Goal: Task Accomplishment & Management: Manage account settings

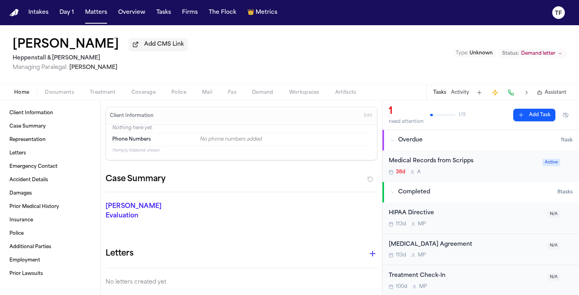
scroll to position [160, 0]
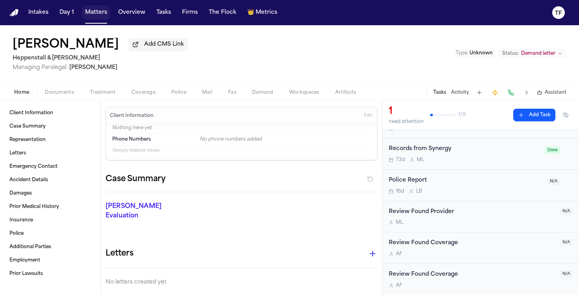
click at [99, 16] on button "Matters" at bounding box center [96, 13] width 28 height 14
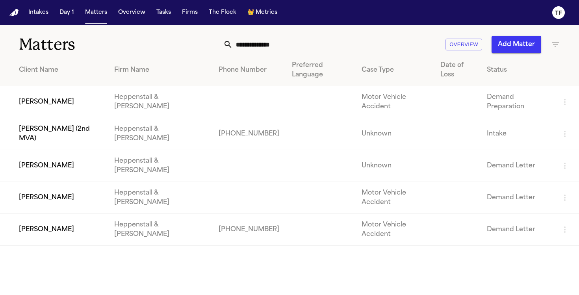
click at [54, 150] on td "[PERSON_NAME]" at bounding box center [54, 166] width 108 height 32
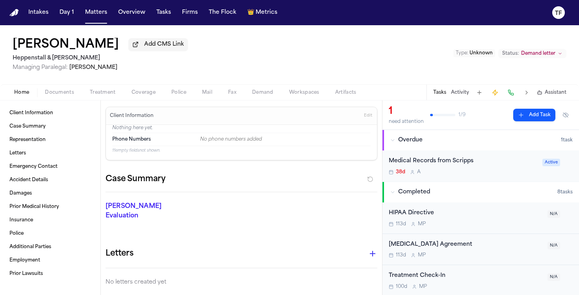
click at [105, 89] on div "Home Documents Treatment Coverage Police Mail Fax Demand Workspaces Artifacts T…" at bounding box center [289, 92] width 579 height 16
click at [104, 96] on span "Treatment" at bounding box center [103, 92] width 26 height 6
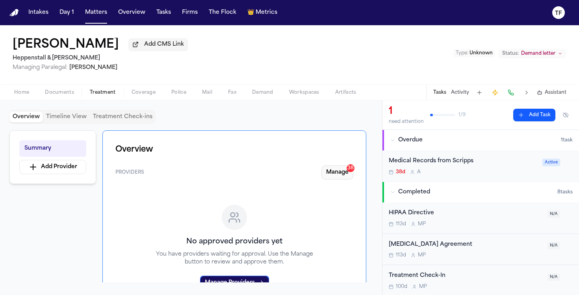
click at [325, 168] on button "Manage 38" at bounding box center [337, 172] width 32 height 14
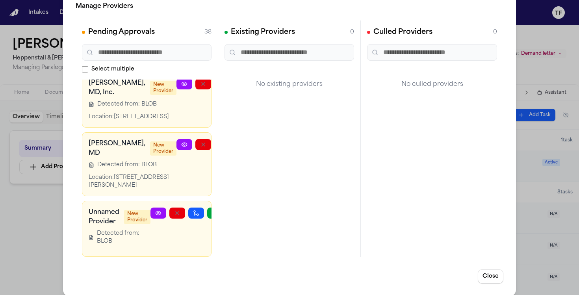
scroll to position [3584, 0]
click at [22, 213] on div "Manage Providers Pending Approvals 38 Select multiple Scripps Green Ambulatory …" at bounding box center [289, 143] width 579 height 320
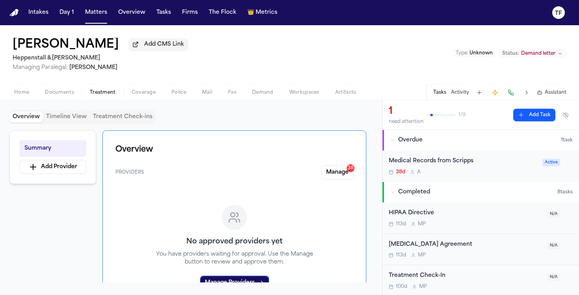
click at [550, 94] on span "Assistant" at bounding box center [555, 92] width 22 height 6
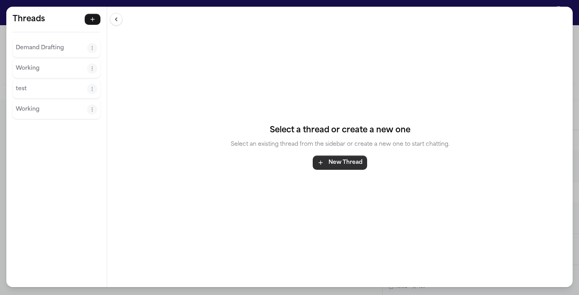
click at [364, 159] on button "New Thread" at bounding box center [340, 162] width 54 height 14
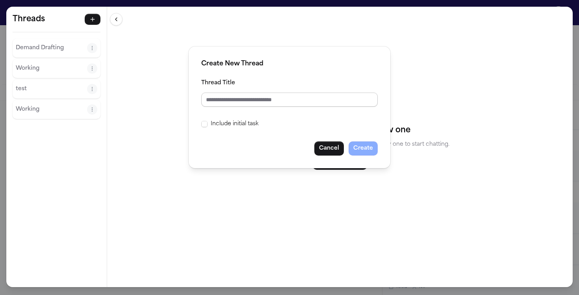
click at [285, 99] on input "Thread Title" at bounding box center [289, 100] width 176 height 14
type input "**********"
click at [369, 148] on button "Create" at bounding box center [362, 148] width 29 height 14
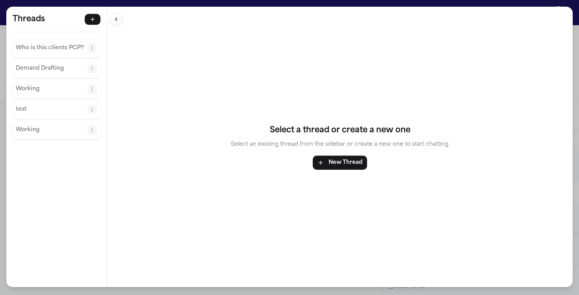
click at [69, 45] on p "Who is this clients PCP?" at bounding box center [51, 47] width 71 height 9
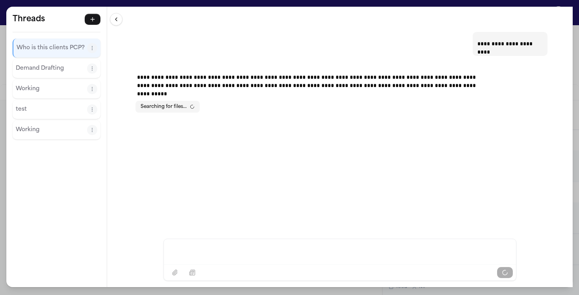
click at [576, 79] on div "**********" at bounding box center [289, 147] width 579 height 295
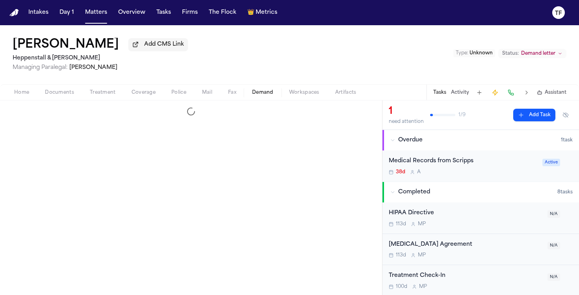
click at [264, 96] on span "Demand" at bounding box center [262, 92] width 21 height 6
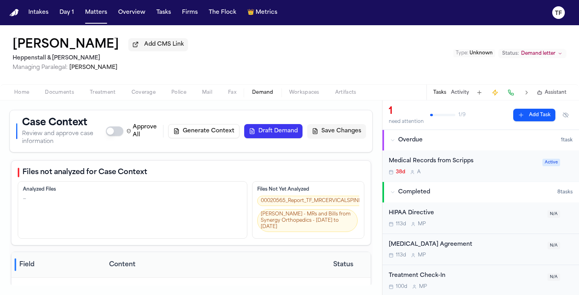
click at [211, 132] on button "Generate Context" at bounding box center [203, 131] width 71 height 14
click at [560, 100] on div "Tasks Activity Assistant" at bounding box center [499, 92] width 146 height 15
click at [559, 96] on span "Assistant" at bounding box center [555, 92] width 22 height 6
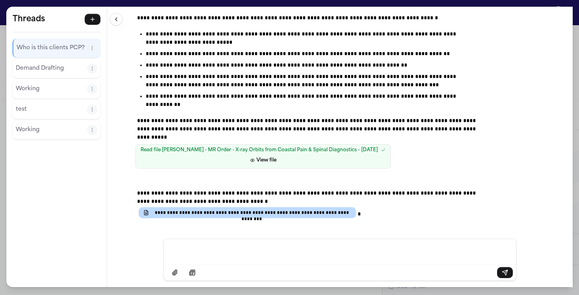
scroll to position [125, 0]
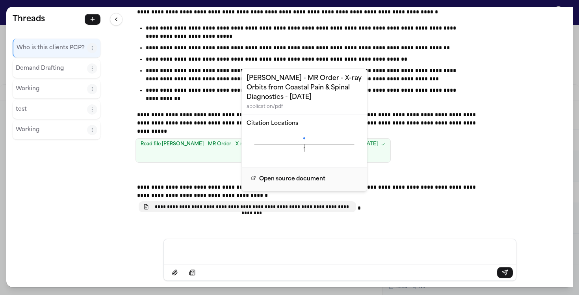
click at [294, 204] on span "**********" at bounding box center [251, 207] width 199 height 6
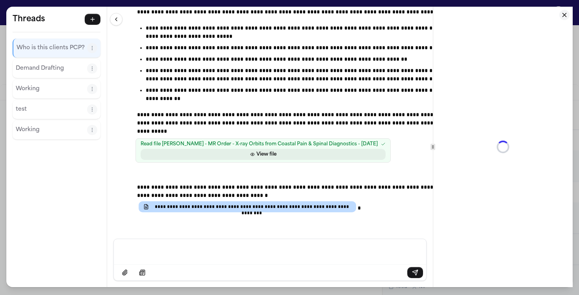
scroll to position [133, 0]
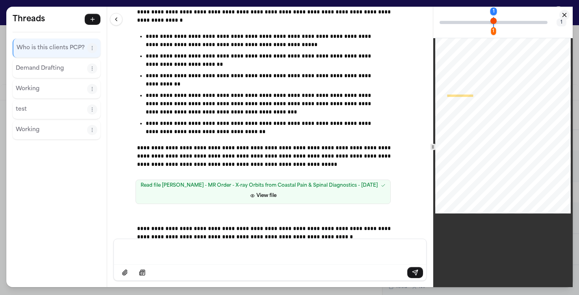
click at [483, 92] on div "Page ⁨1⁩" at bounding box center [502, 125] width 135 height 175
drag, startPoint x: 533, startPoint y: 21, endPoint x: 477, endPoint y: 50, distance: 63.0
click at [477, 50] on div "1 1 1" at bounding box center [502, 147] width 139 height 280
drag, startPoint x: 494, startPoint y: 24, endPoint x: 512, endPoint y: 24, distance: 18.1
click at [512, 24] on div "1 1 1" at bounding box center [502, 22] width 139 height 31
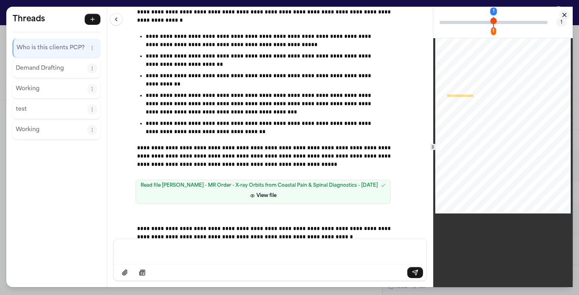
click at [511, 23] on div "1 1" at bounding box center [493, 22] width 108 height 3
drag, startPoint x: 493, startPoint y: 22, endPoint x: 506, endPoint y: 22, distance: 13.0
click at [506, 22] on div "1 1" at bounding box center [493, 22] width 108 height 3
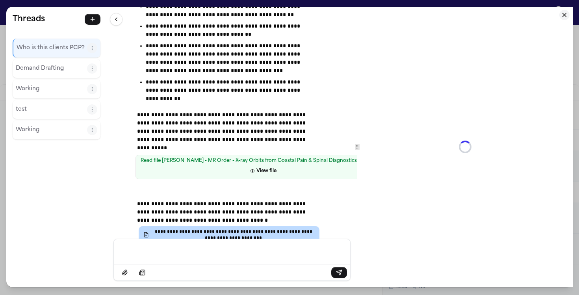
scroll to position [208, 0]
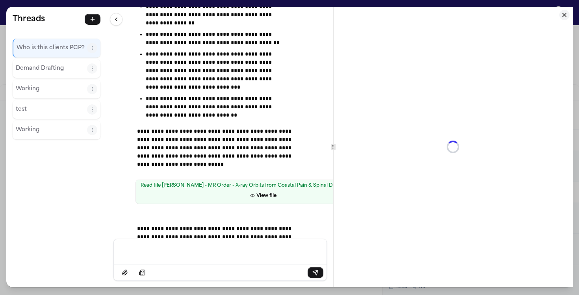
click at [334, 152] on div "**********" at bounding box center [339, 147] width 465 height 280
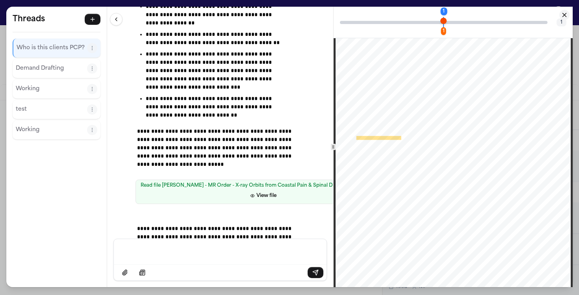
click at [562, 11] on icon "Close citation panel" at bounding box center [564, 14] width 7 height 7
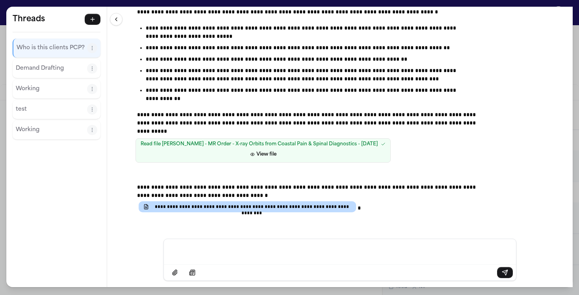
scroll to position [125, 0]
click at [481, 136] on div "Read file T. Falkinburg - MR Order - X-ray Orbits from Coastal Pain & Spinal Di…" at bounding box center [308, 150] width 353 height 31
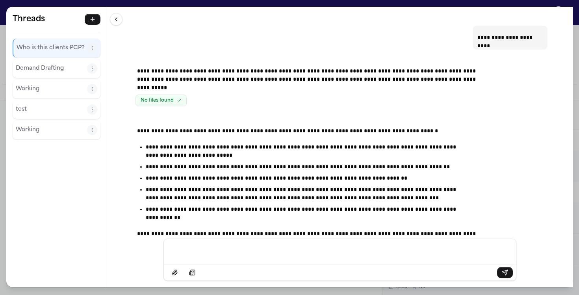
scroll to position [0, 0]
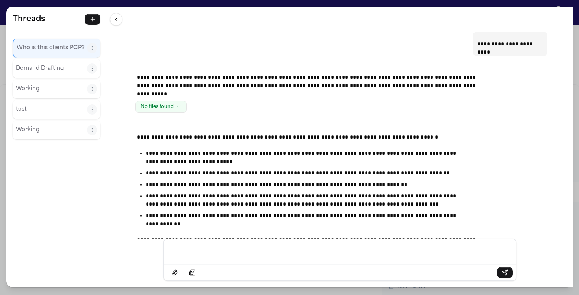
click at [574, 87] on div "**********" at bounding box center [289, 147] width 579 height 295
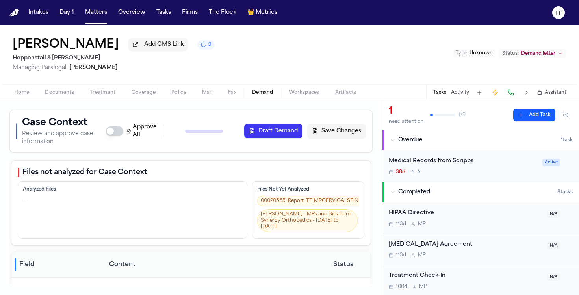
click at [109, 92] on span "Treatment" at bounding box center [103, 92] width 26 height 6
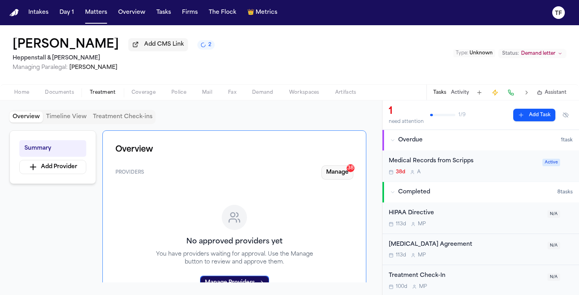
click at [326, 178] on button "Manage 38" at bounding box center [337, 172] width 32 height 14
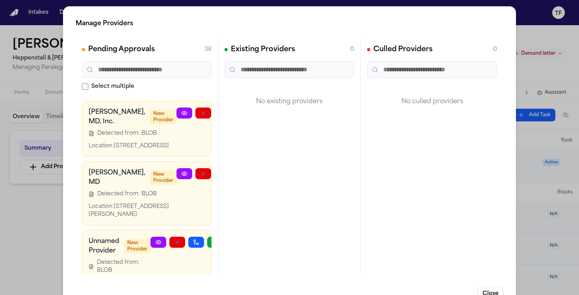
scroll to position [2825, 0]
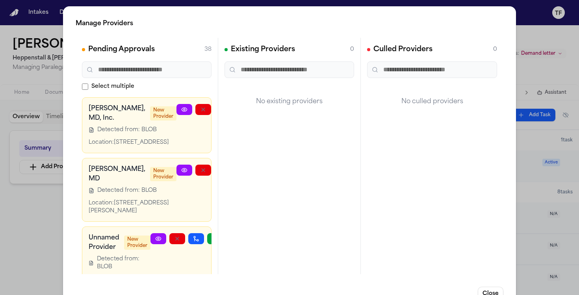
drag, startPoint x: 115, startPoint y: 162, endPoint x: 89, endPoint y: 136, distance: 36.5
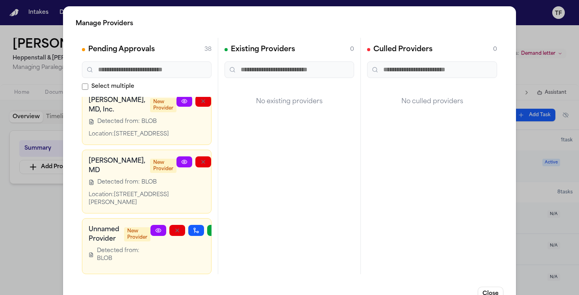
scroll to position [3584, 0]
drag, startPoint x: 106, startPoint y: 157, endPoint x: 86, endPoint y: 128, distance: 35.6
click at [86, 150] on div "Dr. Ethan R. Rosenberg, MD New Provider Detected from: BLOB Location: 3927 Ruck…" at bounding box center [147, 182] width 130 height 64
click at [128, 178] on span "Detected from: BLOB" at bounding box center [126, 182] width 59 height 8
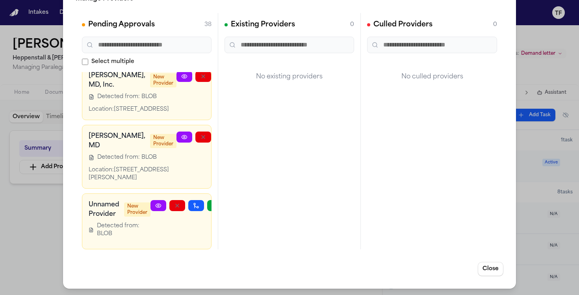
scroll to position [3443, 35]
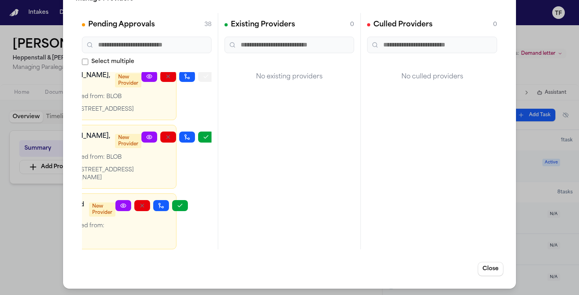
click at [198, 82] on button "button" at bounding box center [206, 76] width 16 height 11
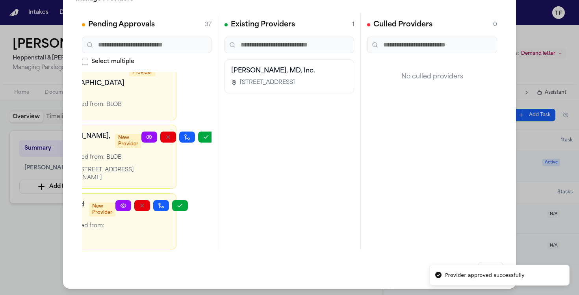
click at [531, 123] on div "Manage Providers Pending Approvals 37 Select multiple Scripps Green Ambulatory …" at bounding box center [289, 135] width 579 height 320
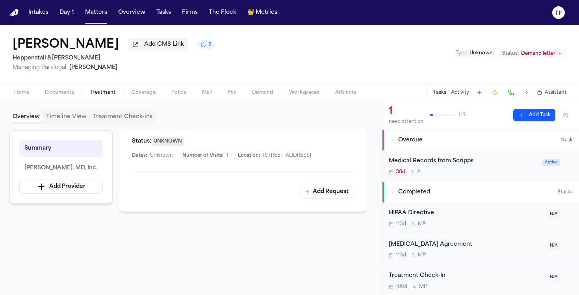
scroll to position [167, 0]
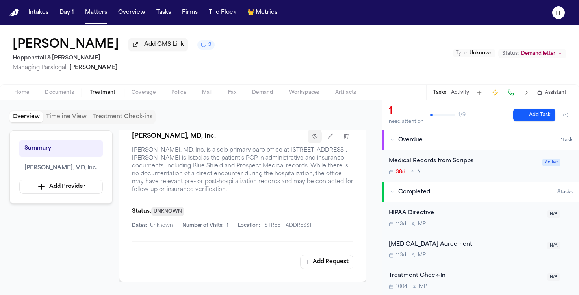
click at [315, 143] on button "button" at bounding box center [314, 136] width 14 height 14
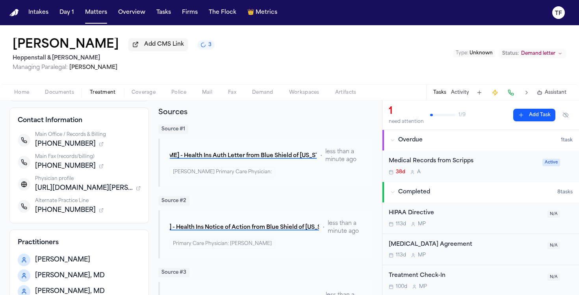
scroll to position [87, 0]
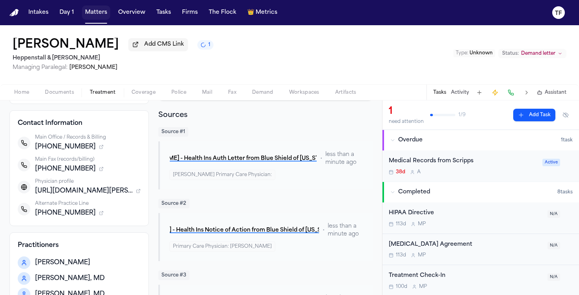
click at [91, 11] on button "Matters" at bounding box center [96, 13] width 28 height 14
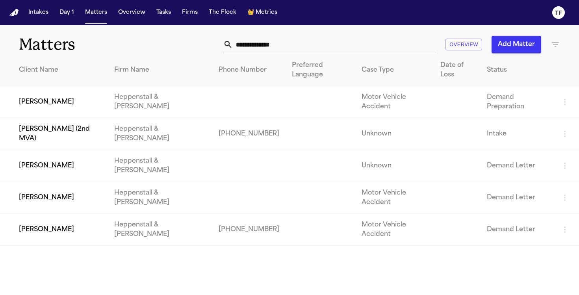
click at [58, 182] on td "[PERSON_NAME]" at bounding box center [54, 198] width 108 height 32
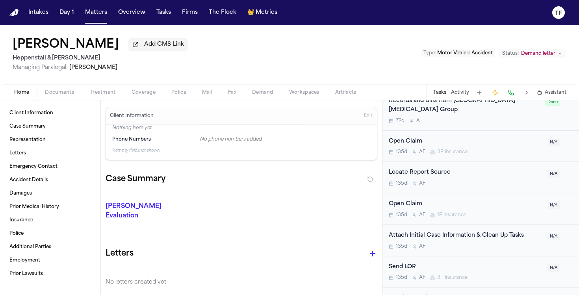
scroll to position [391, 0]
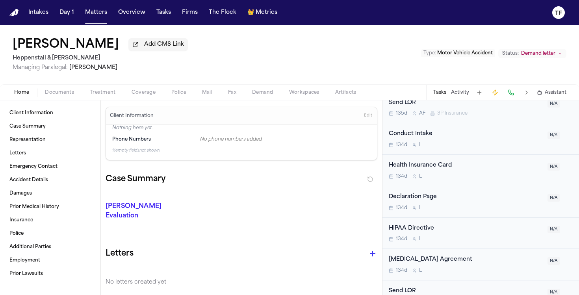
click at [457, 91] on button "Activity" at bounding box center [460, 92] width 18 height 6
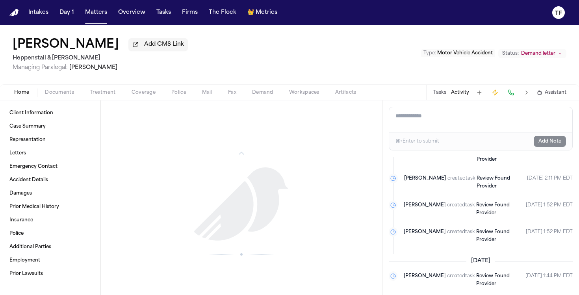
scroll to position [801, 0]
click at [93, 89] on div "Home Documents Treatment Coverage Police Mail Fax Demand Workspaces Artifacts T…" at bounding box center [289, 92] width 579 height 16
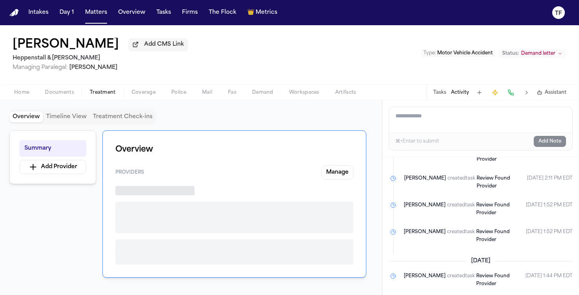
click at [98, 96] on span "Treatment" at bounding box center [103, 92] width 26 height 6
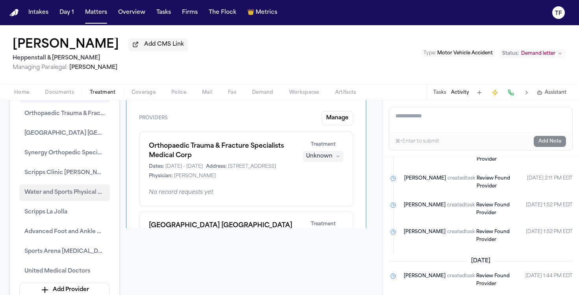
scroll to position [68, 0]
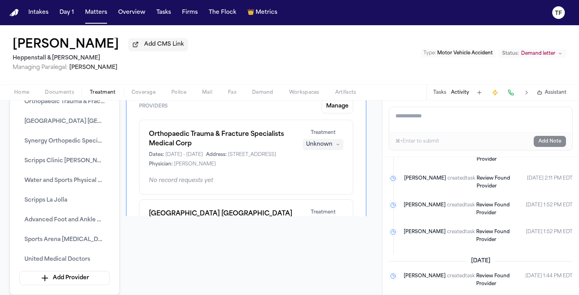
click at [438, 197] on ul "Finch created task Review Found Provider Jun 26, 2025 6:58 PM EDT Finch created…" at bounding box center [481, 35] width 184 height 419
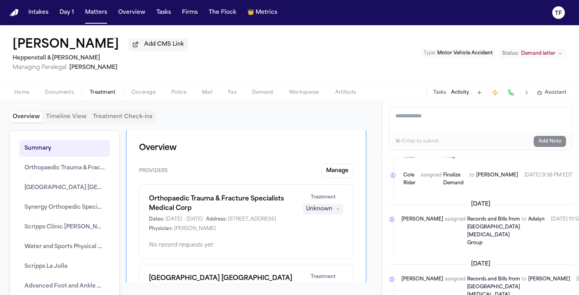
scroll to position [0, 0]
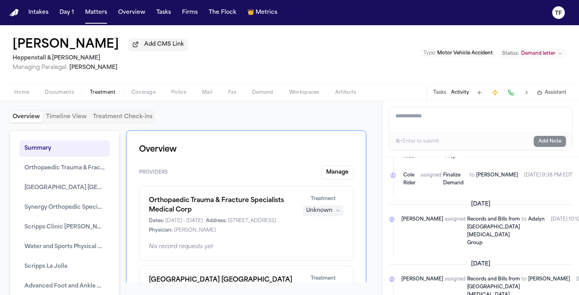
click at [97, 23] on span at bounding box center [96, 23] width 22 height 1
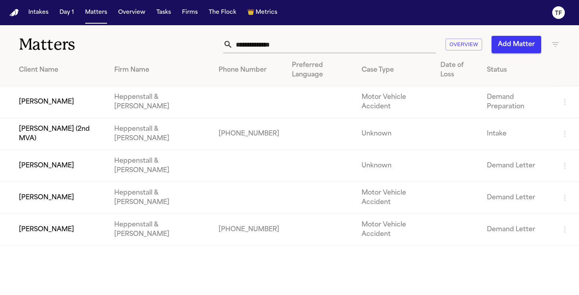
click at [98, 18] on button "Matters" at bounding box center [96, 13] width 28 height 14
click at [71, 150] on td "[PERSON_NAME]" at bounding box center [54, 166] width 108 height 32
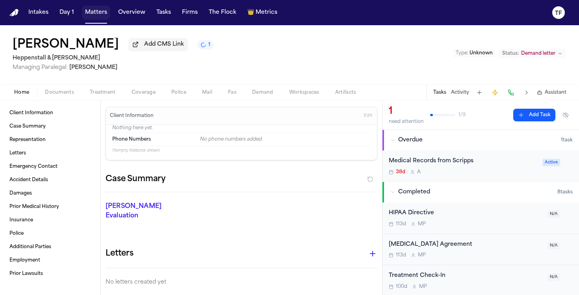
click at [88, 13] on button "Matters" at bounding box center [96, 13] width 28 height 14
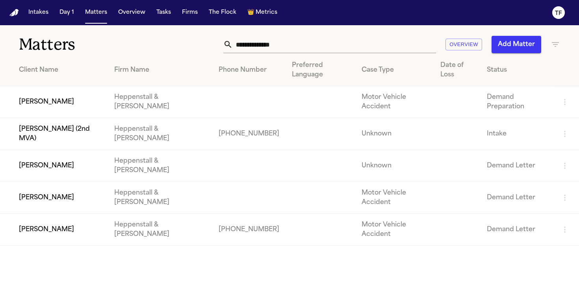
click at [69, 150] on td "[PERSON_NAME]" at bounding box center [54, 166] width 108 height 32
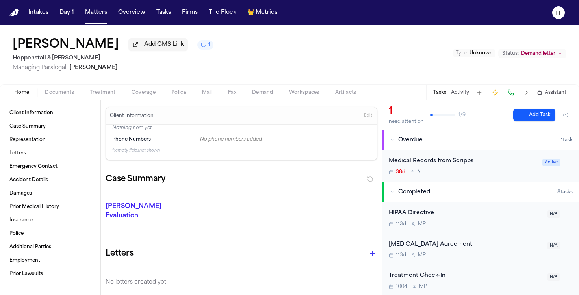
click at [101, 96] on span "Treatment" at bounding box center [103, 92] width 26 height 6
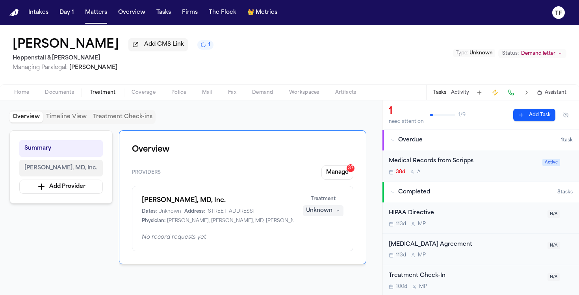
click at [69, 170] on span "Ira R. Braverman, MD, Inc." at bounding box center [60, 167] width 73 height 9
click at [76, 170] on span "Ira R. Braverman, MD, Inc." at bounding box center [60, 167] width 73 height 9
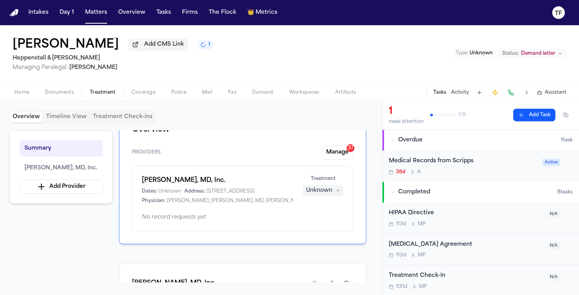
scroll to position [20, 0]
click at [72, 179] on div "Summary Ira R. Braverman, MD, Inc. Add Provider" at bounding box center [60, 166] width 103 height 73
click at [74, 173] on span "Ira R. Braverman, MD, Inc." at bounding box center [60, 167] width 73 height 9
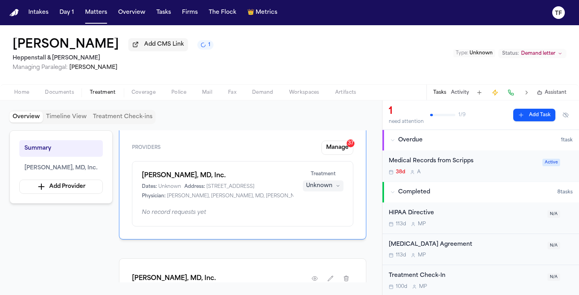
scroll to position [98, 0]
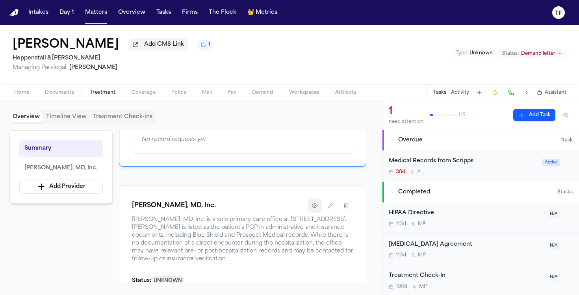
click at [316, 209] on icon "button" at bounding box center [314, 205] width 6 height 6
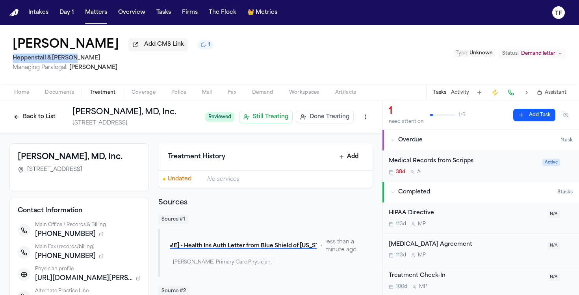
drag, startPoint x: 40, startPoint y: 58, endPoint x: 6, endPoint y: 61, distance: 34.0
click at [6, 61] on div "Timothy Falkinburg Add CMS Link 1 Heppenstall & Schultz Managing Paralegal: Mic…" at bounding box center [289, 54] width 579 height 59
click at [100, 236] on icon "button" at bounding box center [101, 234] width 3 height 3
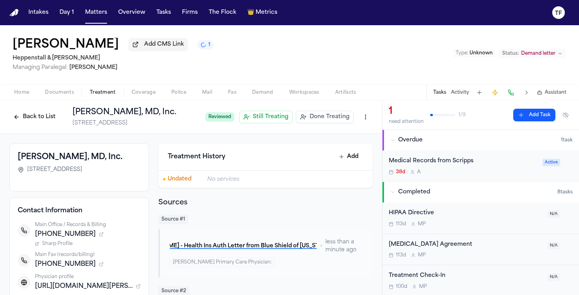
click at [65, 239] on span "+16192678181" at bounding box center [65, 233] width 61 height 9
copy span "16192678181"
click at [447, 93] on div "Tasks Activity Assistant" at bounding box center [499, 92] width 146 height 15
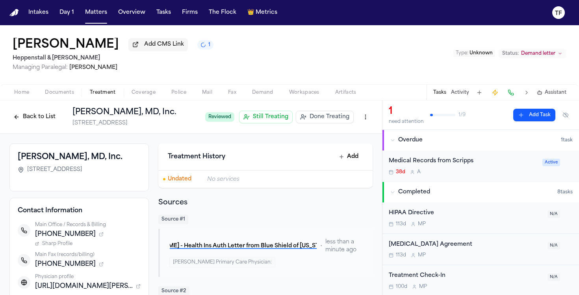
click at [465, 95] on button "Activity" at bounding box center [460, 92] width 18 height 6
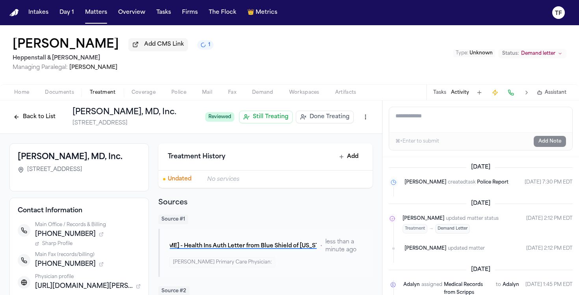
click at [423, 128] on textarea "Add a note to this matter" at bounding box center [480, 119] width 183 height 25
type textarea "**********"
click at [544, 146] on button "Add Note" at bounding box center [549, 141] width 32 height 11
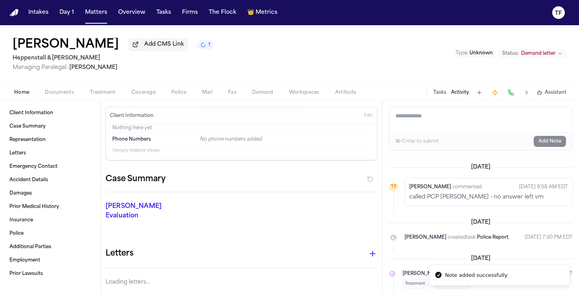
click at [21, 90] on span "Home" at bounding box center [21, 92] width 15 height 6
click at [361, 115] on button "Edit" at bounding box center [367, 115] width 13 height 13
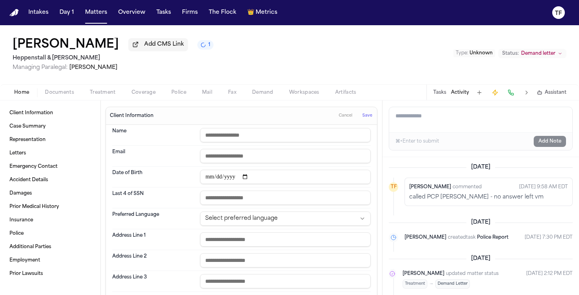
click at [360, 121] on button "Save" at bounding box center [367, 115] width 15 height 13
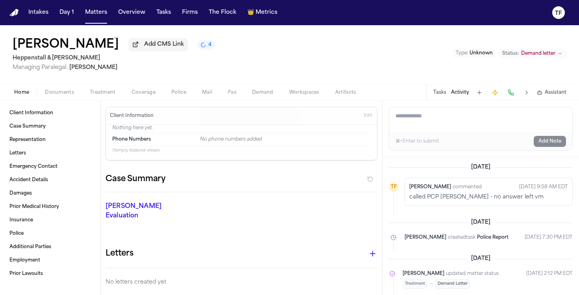
click at [530, 198] on p "called PCP Ira R. Braverman - no answer left vm" at bounding box center [488, 197] width 159 height 8
click at [531, 198] on p "called PCP Ira R. Braverman - no answer left vm" at bounding box center [488, 197] width 159 height 8
click at [504, 204] on div "Thea Feeney commented Sep 18, 2025 9:58 AM EDT called PCP Ira R. Braverman - no…" at bounding box center [488, 192] width 168 height 28
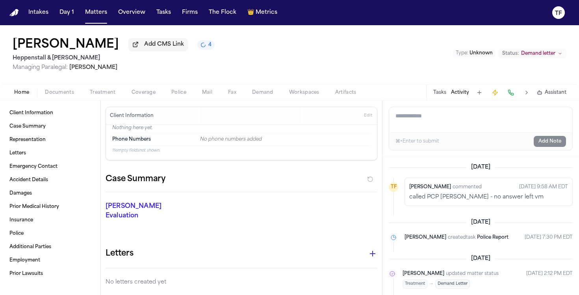
click at [499, 200] on p "called PCP Ira R. Braverman - no answer left vm" at bounding box center [488, 197] width 159 height 8
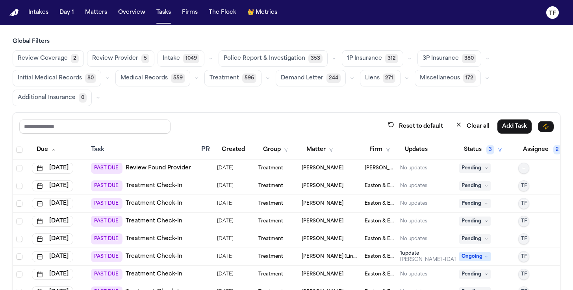
click at [96, 19] on button "Matters" at bounding box center [96, 13] width 28 height 14
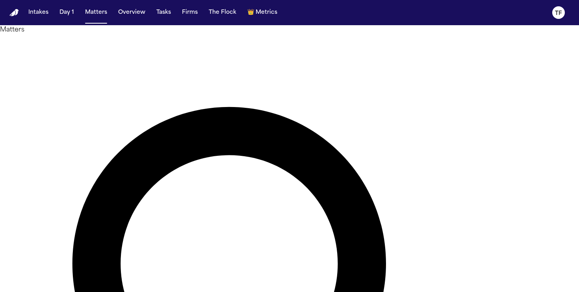
type input "*"
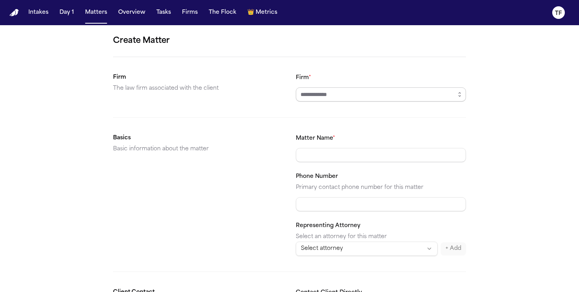
click at [335, 101] on input "Firm *" at bounding box center [381, 94] width 170 height 14
click at [352, 116] on body "**********" at bounding box center [289, 146] width 579 height 292
type input "**********"
click at [331, 156] on input "Matter Name *" at bounding box center [381, 155] width 170 height 14
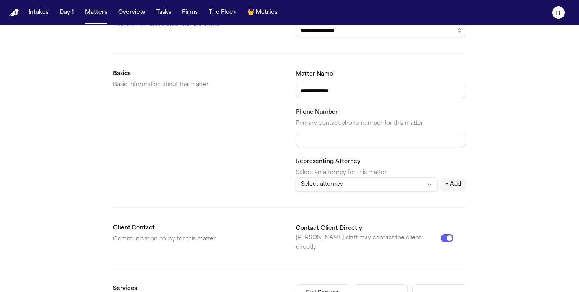
scroll to position [227, 0]
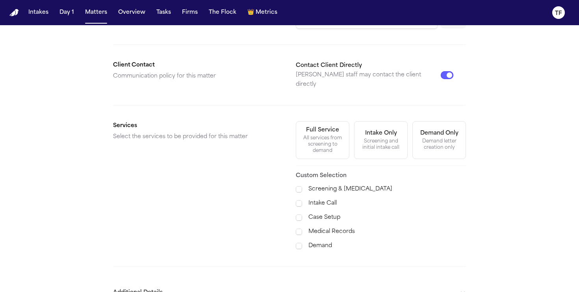
type input "**********"
click at [336, 135] on div "All services from screening to demand" at bounding box center [322, 144] width 43 height 19
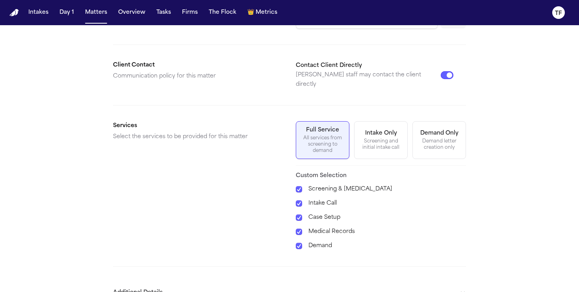
scroll to position [269, 0]
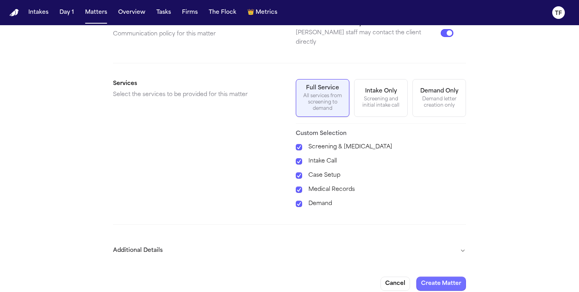
click at [448, 277] on button "Create Matter" at bounding box center [441, 284] width 50 height 14
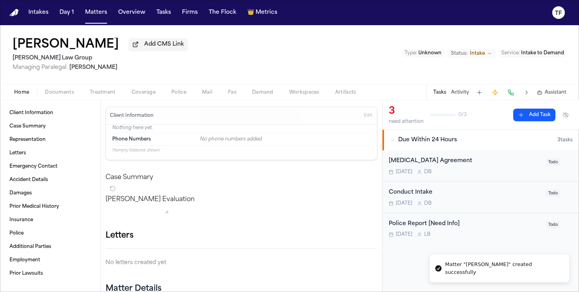
click at [102, 93] on span "Treatment" at bounding box center [103, 92] width 26 height 6
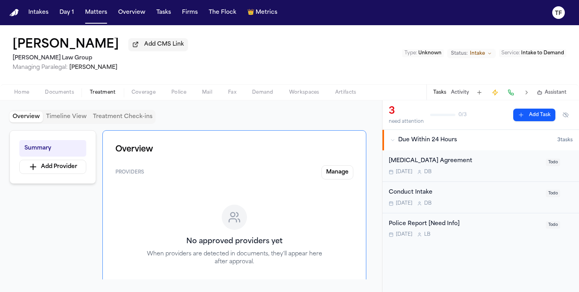
click at [468, 96] on button "Activity" at bounding box center [460, 92] width 18 height 6
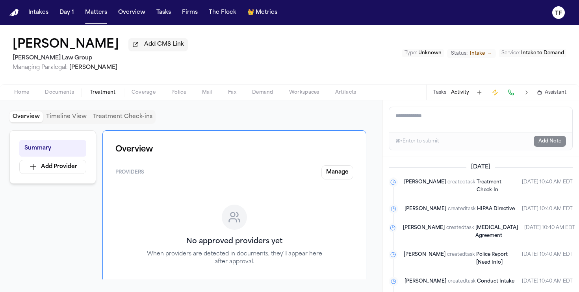
click at [446, 124] on textarea "Add a note to this matter" at bounding box center [480, 119] width 183 height 25
paste textarea "**********"
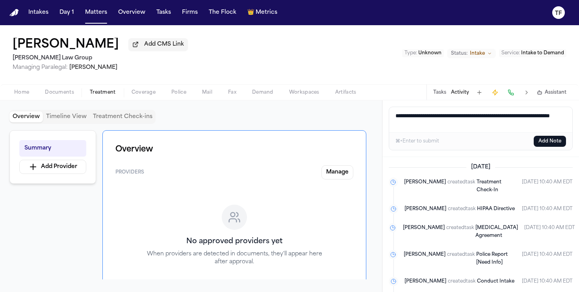
type textarea "**********"
click at [544, 147] on button "Add Note" at bounding box center [549, 141] width 32 height 11
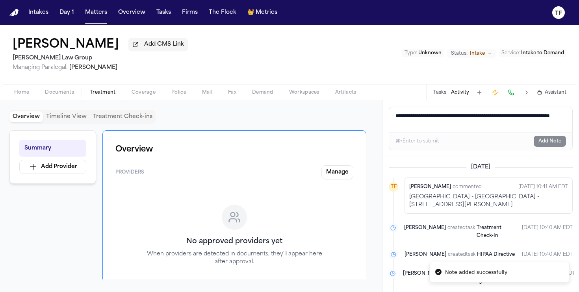
click at [484, 58] on button "Status: Intake" at bounding box center [471, 53] width 49 height 9
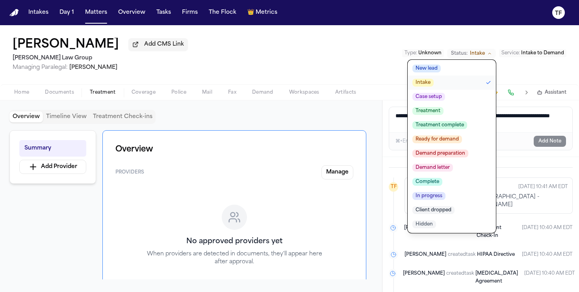
click at [448, 101] on button "Case setup" at bounding box center [451, 97] width 88 height 14
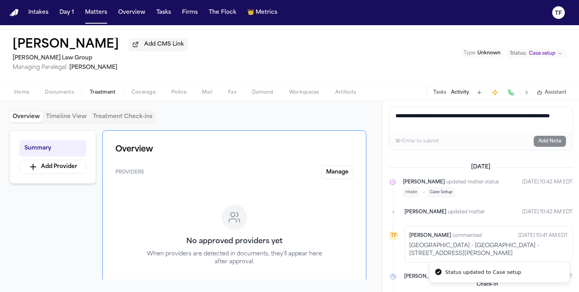
click at [30, 91] on button "Home" at bounding box center [21, 92] width 31 height 9
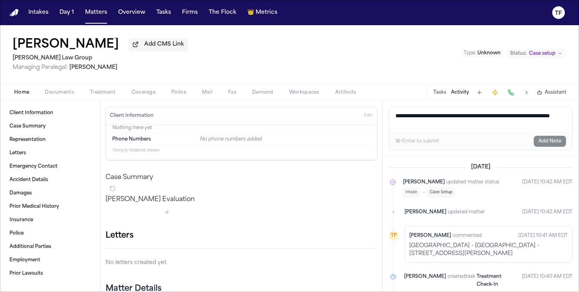
click at [102, 97] on button "Treatment" at bounding box center [103, 92] width 42 height 9
click at [14, 92] on span "Home" at bounding box center [21, 92] width 15 height 6
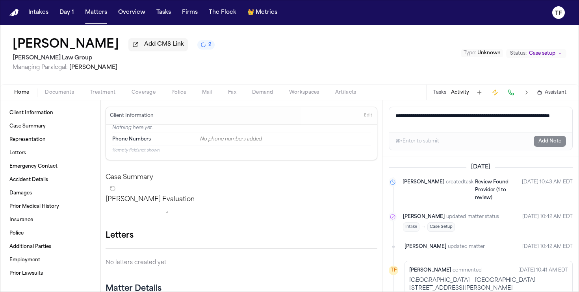
click at [109, 96] on span "Treatment" at bounding box center [103, 92] width 26 height 6
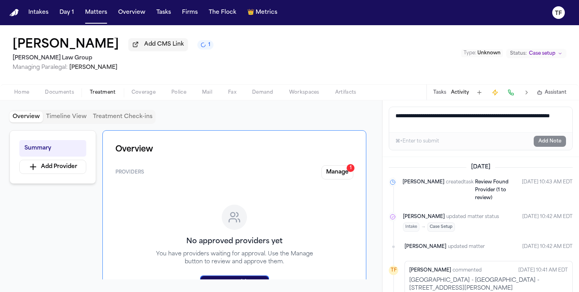
click at [350, 172] on div "1" at bounding box center [350, 168] width 8 height 8
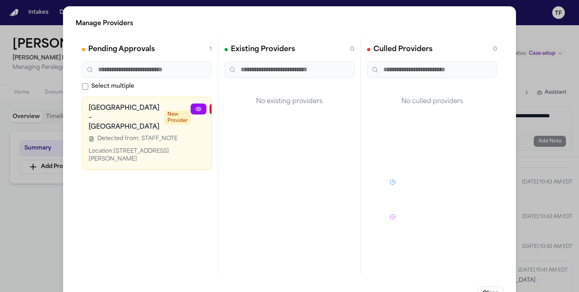
click at [195, 111] on icon at bounding box center [198, 109] width 6 height 6
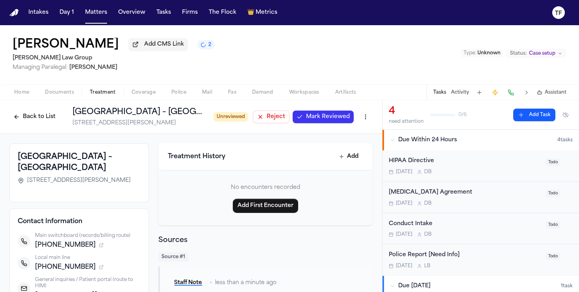
click at [311, 114] on span "Mark Reviewed" at bounding box center [328, 117] width 44 height 8
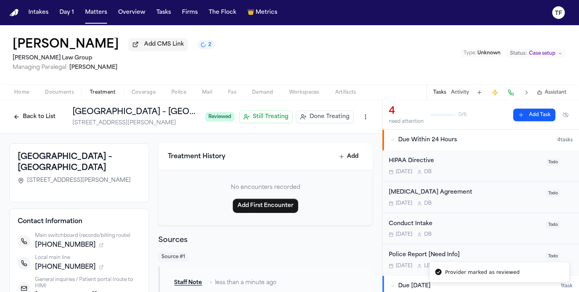
click at [311, 118] on span "Done Treating" at bounding box center [329, 117] width 40 height 8
click at [136, 118] on h1 "[GEOGRAPHIC_DATA] – [GEOGRAPHIC_DATA]" at bounding box center [164, 112] width 184 height 11
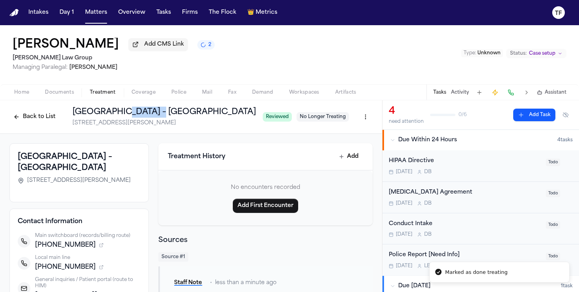
click at [136, 118] on h1 "[GEOGRAPHIC_DATA] – [GEOGRAPHIC_DATA]" at bounding box center [164, 112] width 184 height 11
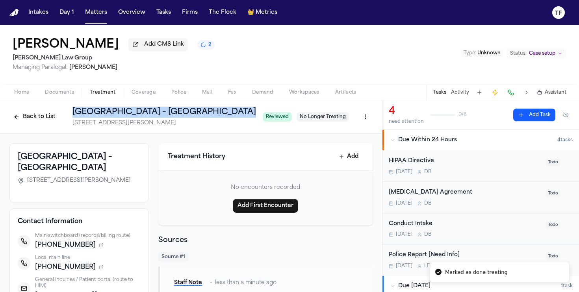
click at [136, 118] on h1 "[GEOGRAPHIC_DATA] – [GEOGRAPHIC_DATA]" at bounding box center [164, 112] width 184 height 11
copy h1 "[GEOGRAPHIC_DATA] – [GEOGRAPHIC_DATA]"
click at [534, 121] on button "Add Task" at bounding box center [534, 115] width 42 height 13
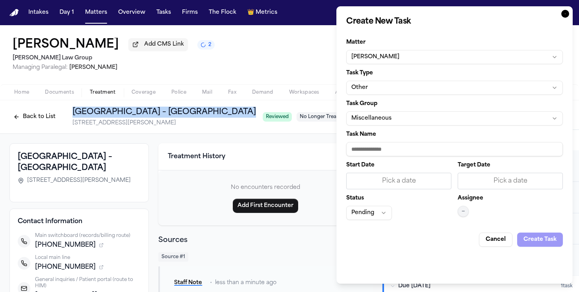
click at [390, 94] on button "Other" at bounding box center [454, 88] width 216 height 14
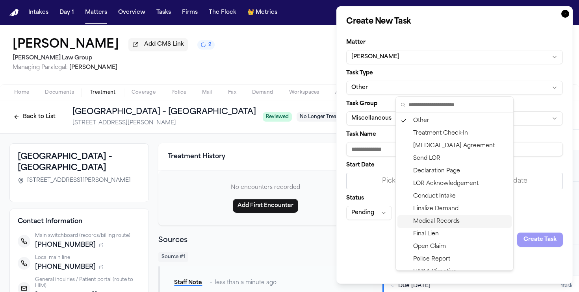
click at [435, 221] on div "Medical Records" at bounding box center [454, 221] width 114 height 13
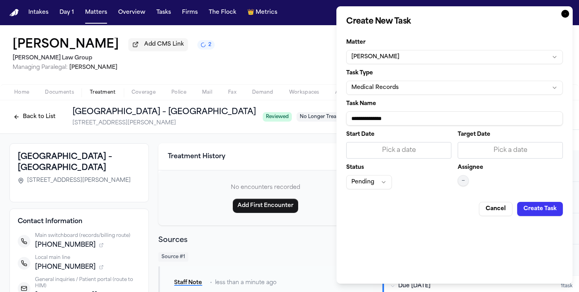
click at [392, 122] on input "**********" at bounding box center [454, 118] width 216 height 14
paste input "**********"
type input "**********"
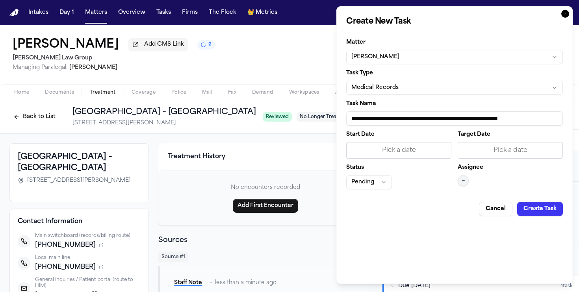
click at [414, 156] on div "Pick a date" at bounding box center [398, 150] width 105 height 17
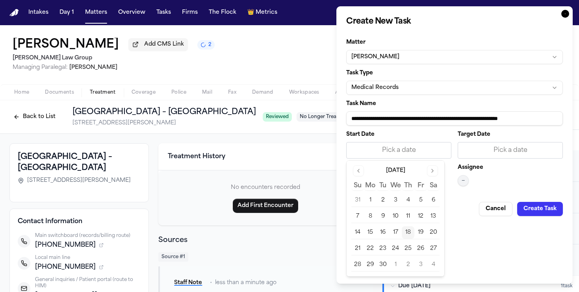
click at [409, 230] on button "18" at bounding box center [407, 232] width 13 height 13
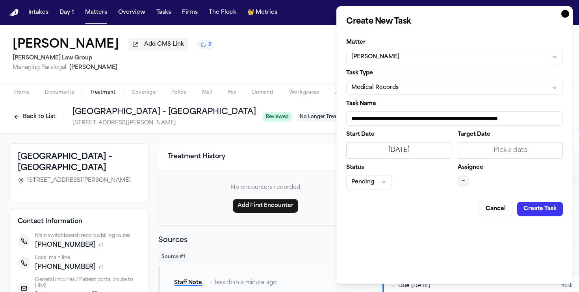
click at [461, 183] on span "—" at bounding box center [462, 181] width 3 height 6
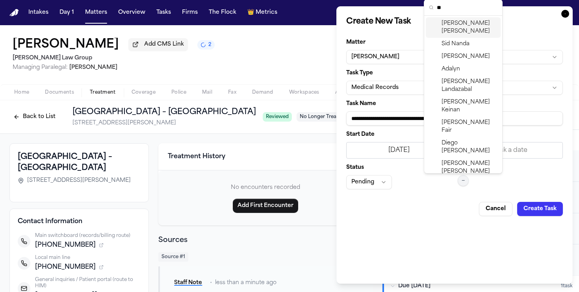
type input "**"
click at [463, 24] on span "Daniela Uribe" at bounding box center [469, 28] width 56 height 16
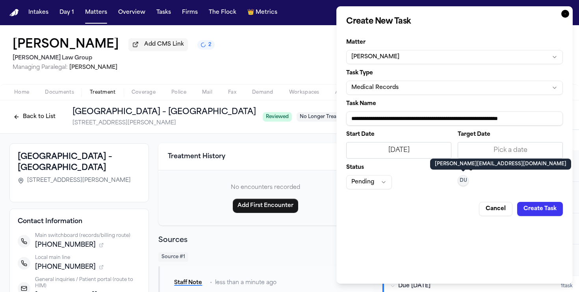
click at [538, 205] on button "Create Task" at bounding box center [540, 209] width 46 height 14
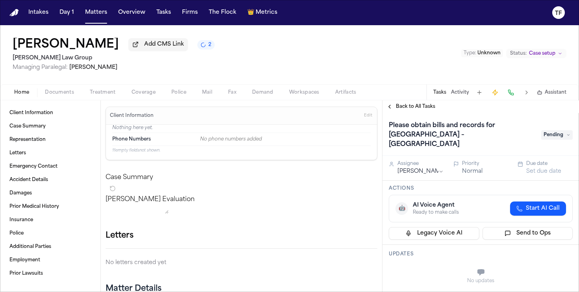
click at [128, 47] on button "Add CMS Link" at bounding box center [157, 44] width 59 height 13
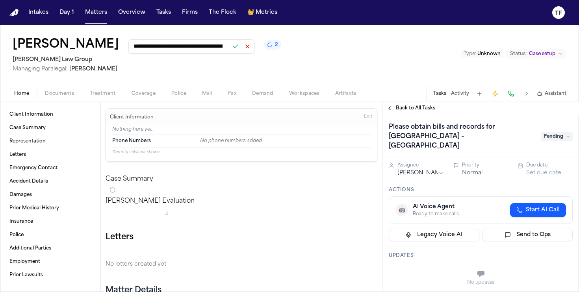
scroll to position [0, 184]
type input "**********"
click at [230, 46] on button at bounding box center [235, 46] width 11 height 11
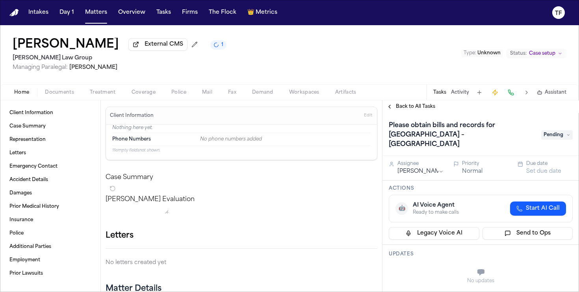
click at [396, 106] on span "Back to All Tasks" at bounding box center [415, 107] width 39 height 6
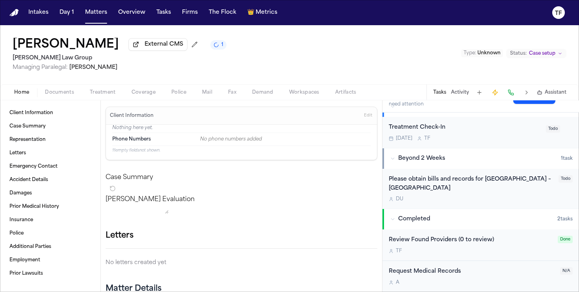
scroll to position [181, 0]
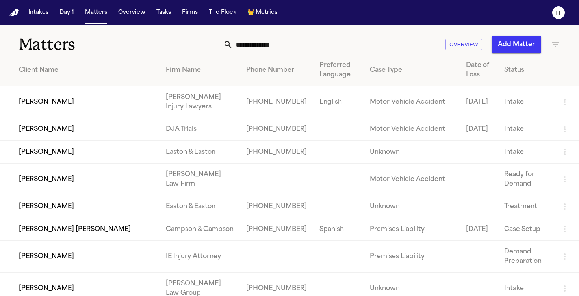
click at [557, 37] on div "Overview Add Matter" at bounding box center [364, 44] width 391 height 17
click at [555, 49] on div "Overview Add Matter" at bounding box center [364, 44] width 391 height 17
click at [555, 47] on icon "button" at bounding box center [554, 44] width 9 height 9
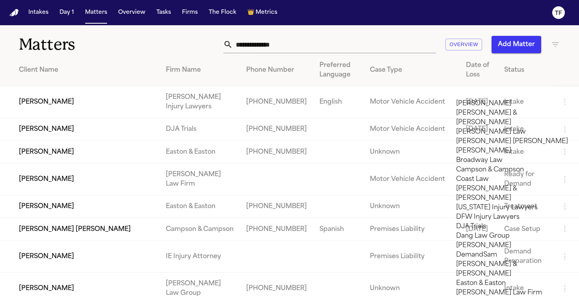
scroll to position [270, 0]
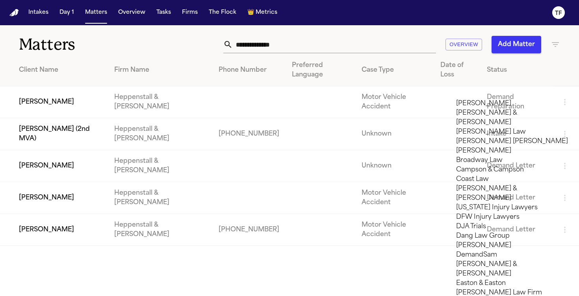
click at [310, 295] on div at bounding box center [289, 296] width 579 height 0
